Goal: Find specific page/section: Find specific page/section

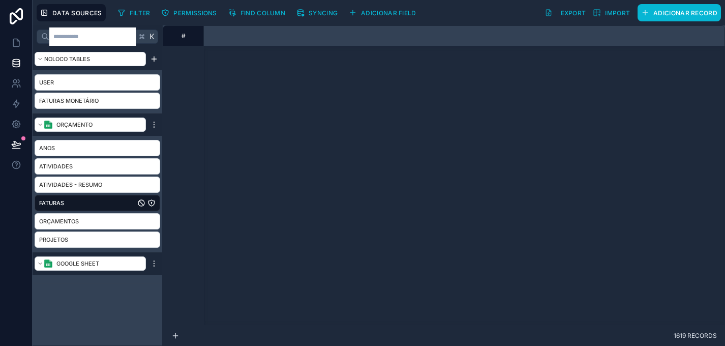
scroll to position [612, 1142]
